Goal: Task Accomplishment & Management: Complete application form

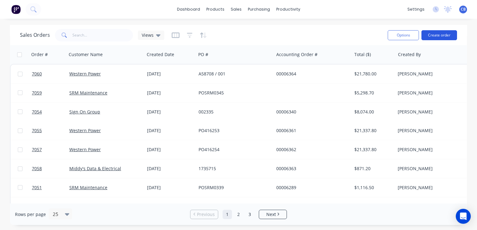
click at [445, 36] on button "Create order" at bounding box center [440, 35] width 36 height 10
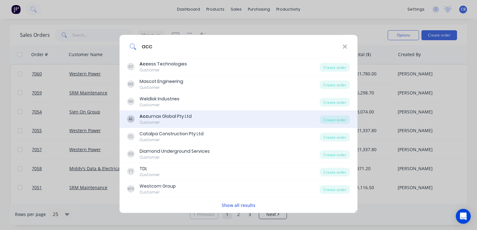
type input "acc"
click at [206, 120] on div "AL Acc umax Global Pty Ltd Customer" at bounding box center [223, 119] width 193 height 12
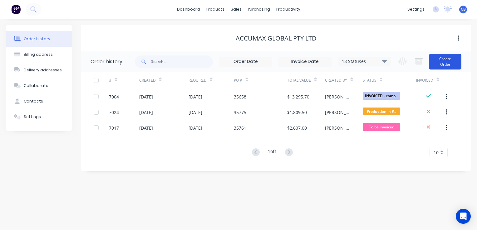
click at [449, 65] on button "Create Order" at bounding box center [445, 62] width 32 height 16
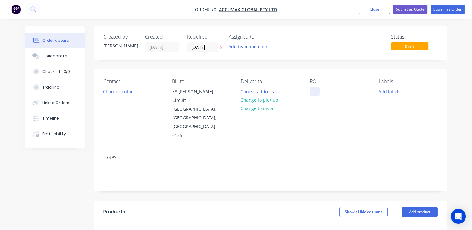
click at [313, 94] on div at bounding box center [315, 91] width 10 height 9
paste div
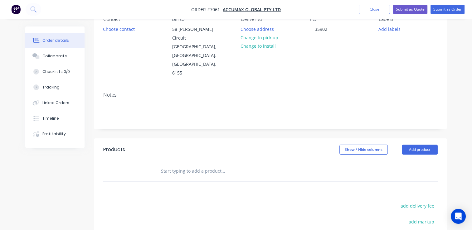
drag, startPoint x: 212, startPoint y: 142, endPoint x: 264, endPoint y: 160, distance: 55.1
click at [212, 165] on input "text" at bounding box center [223, 171] width 125 height 12
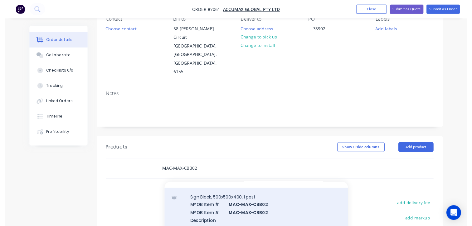
scroll to position [21, 0]
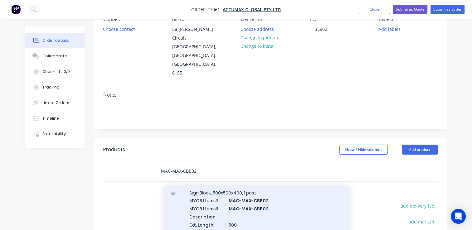
type input "MAC-MAX-CBB02"
click at [269, 195] on div "Sign Block, 500x500x400, 1 post MYOB Item # MAC-MAX-CBB02 MYOB Item # MAC-MAX-C…" at bounding box center [256, 229] width 187 height 91
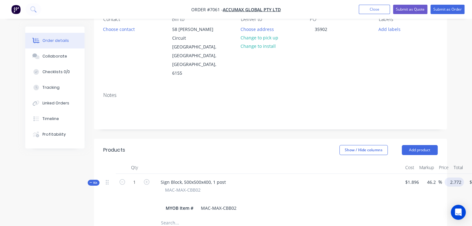
click at [451, 177] on input "2.772" at bounding box center [455, 181] width 17 height 9
type input "237"
type input "12400"
type input "$237.00"
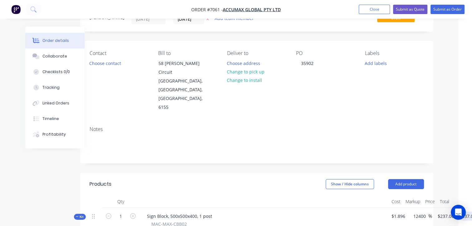
scroll to position [62, 14]
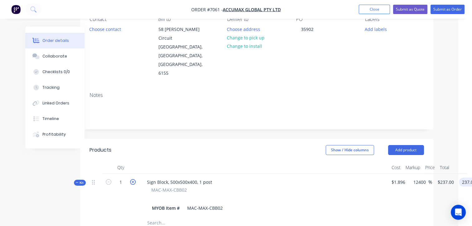
type input "$237.00"
click at [131, 179] on icon "button" at bounding box center [133, 182] width 6 height 6
type input "2"
type input "$474.00"
type input "2"
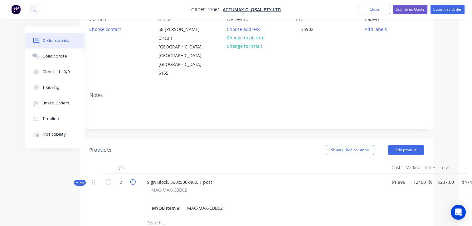
click at [131, 179] on icon "button" at bounding box center [133, 182] width 6 height 6
type input "3"
type input "$711.00"
type input "3"
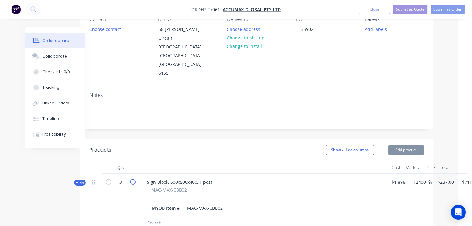
click at [131, 179] on icon "button" at bounding box center [133, 182] width 6 height 6
type input "4"
type input "$948.00"
type input "4"
click at [131, 179] on icon "button" at bounding box center [133, 182] width 6 height 6
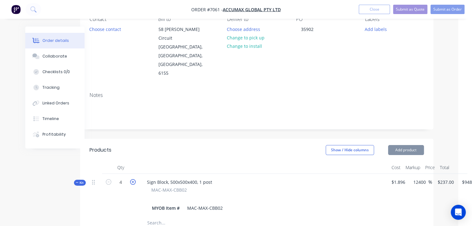
type input "5"
type input "$1,185.00"
type input "5"
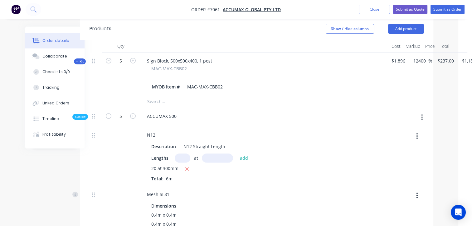
scroll to position [187, 14]
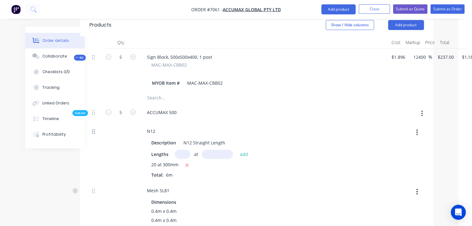
click at [93, 129] on icon at bounding box center [93, 132] width 3 height 6
click at [75, 55] on button "Kit" at bounding box center [80, 58] width 12 height 6
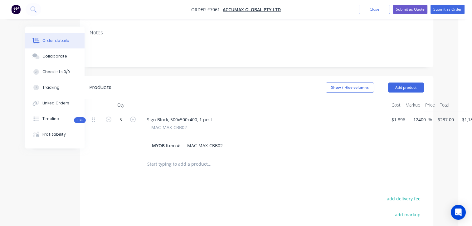
scroll to position [0, 14]
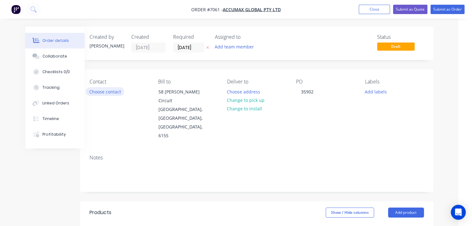
click at [101, 91] on button "Choose contact" at bounding box center [105, 91] width 38 height 8
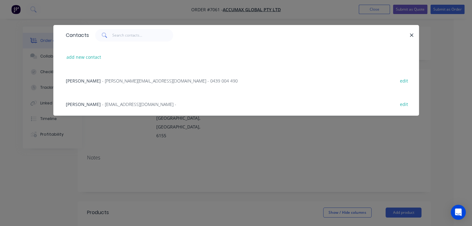
click at [111, 80] on span "- [PERSON_NAME][EMAIL_ADDRESS][DOMAIN_NAME] - 0439 004 490" at bounding box center [170, 81] width 136 height 6
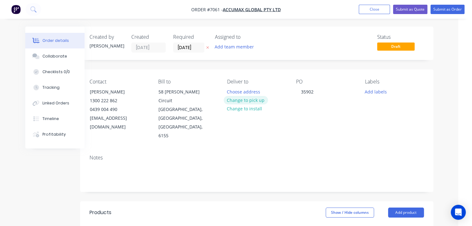
click at [254, 100] on button "Change to pick up" at bounding box center [246, 100] width 44 height 8
click at [199, 48] on input "[DATE]" at bounding box center [189, 47] width 31 height 9
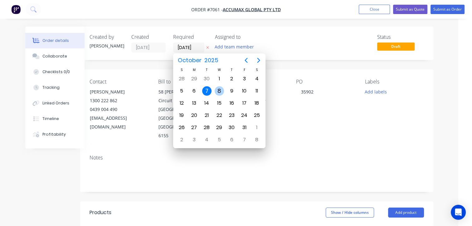
click at [217, 87] on div "8" at bounding box center [219, 90] width 9 height 9
type input "[DATE]"
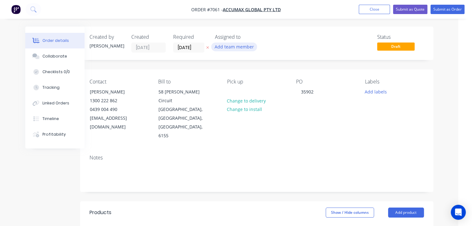
click at [243, 51] on button "Add team member" at bounding box center [234, 46] width 46 height 8
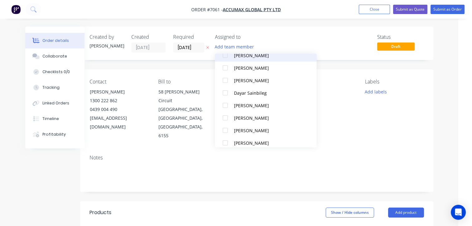
scroll to position [62, 0]
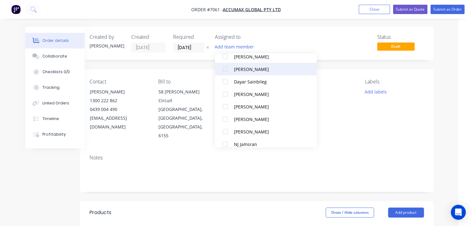
click at [234, 70] on button "[PERSON_NAME]" at bounding box center [266, 69] width 102 height 12
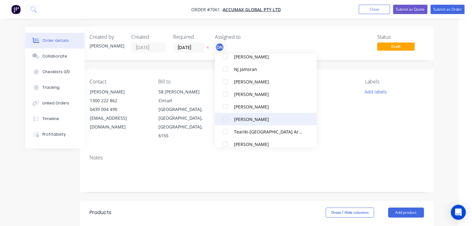
click at [239, 121] on div "[PERSON_NAME]" at bounding box center [268, 119] width 69 height 7
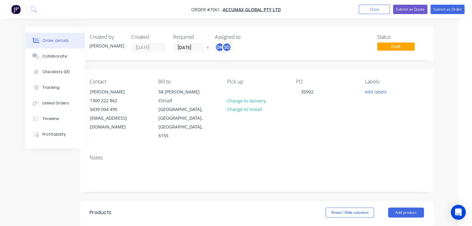
click at [328, 47] on div "Status Draft" at bounding box center [351, 43] width 147 height 18
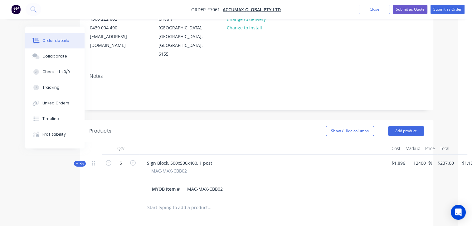
scroll to position [0, 14]
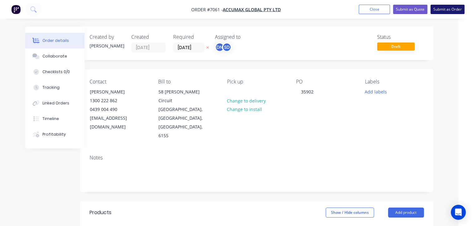
click at [456, 8] on button "Submit as Order" at bounding box center [448, 9] width 34 height 9
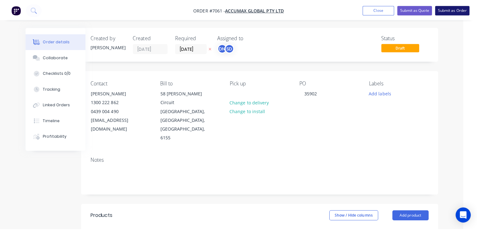
scroll to position [0, 0]
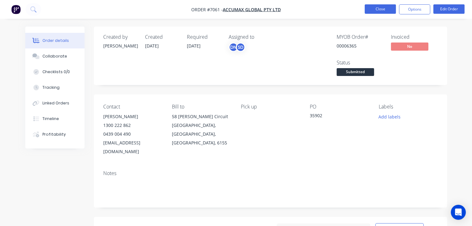
click at [374, 12] on button "Close" at bounding box center [380, 8] width 31 height 9
